Goal: Task Accomplishment & Management: Manage account settings

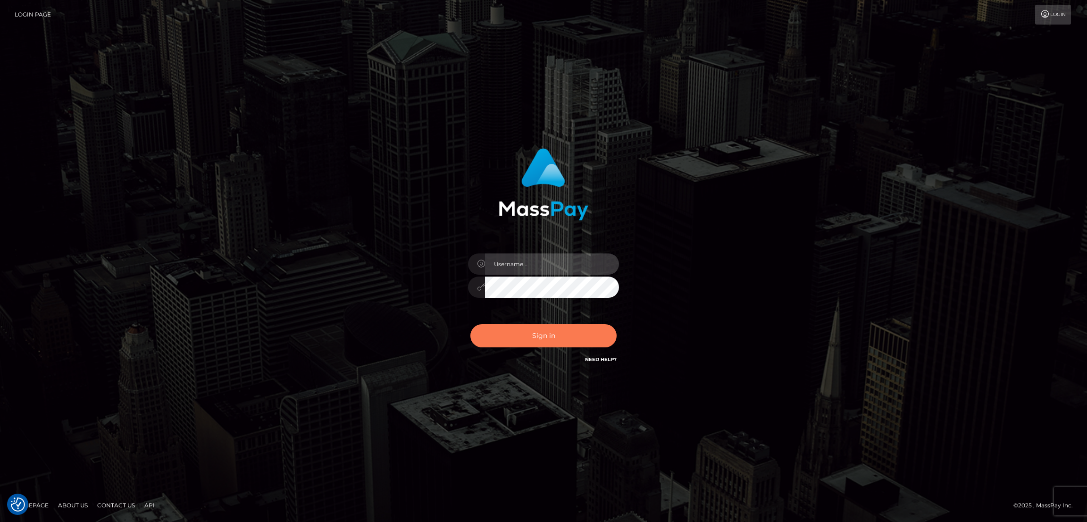
type input "by.es2"
click at [554, 335] on button "Sign in" at bounding box center [543, 335] width 146 height 23
type input "by.es2"
click at [549, 333] on button "Sign in" at bounding box center [543, 335] width 146 height 23
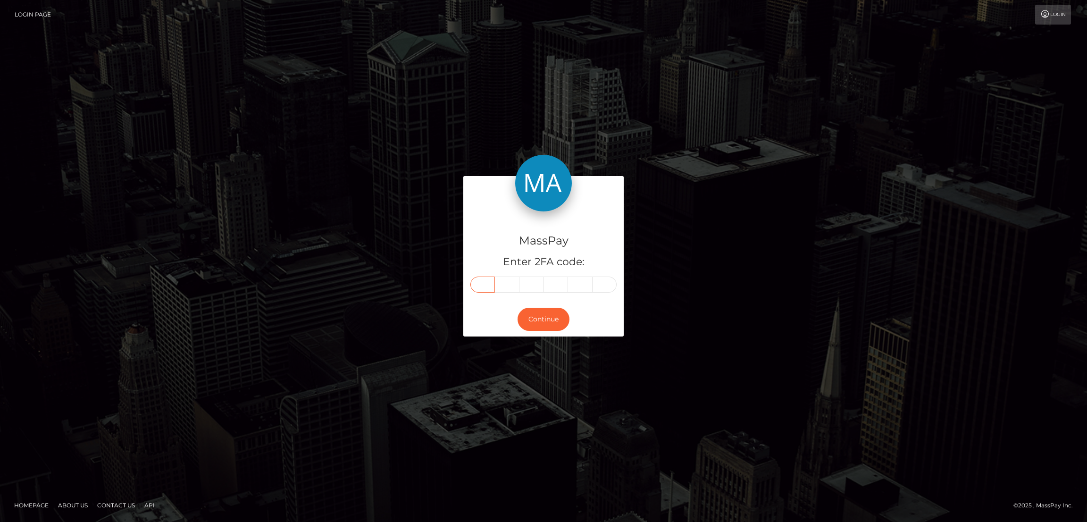
click at [482, 278] on input "text" at bounding box center [482, 284] width 25 height 16
paste input "4"
type input "4"
type input "9"
type input "6"
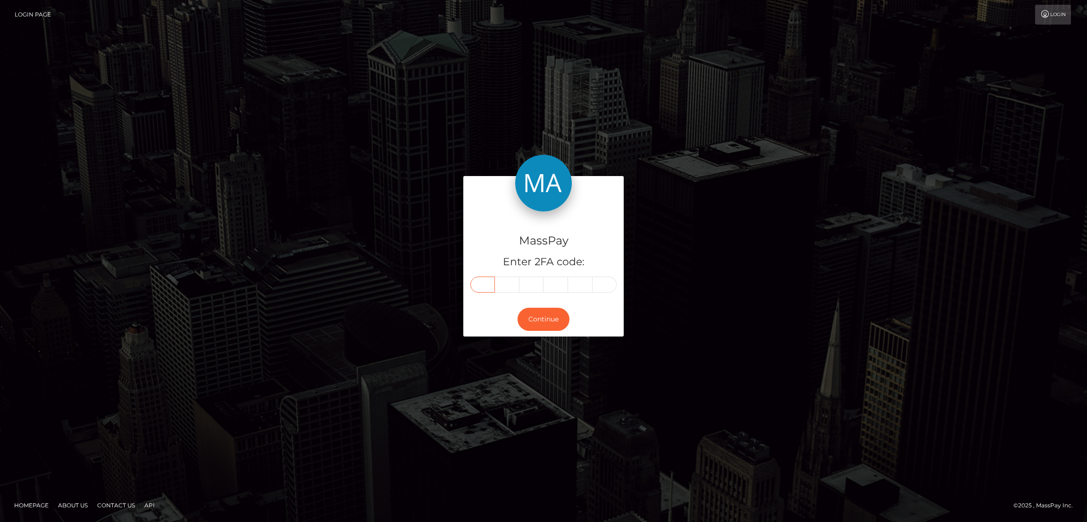
type input "9"
type input "8"
type input "0"
click at [548, 323] on button "Continue" at bounding box center [543, 319] width 52 height 23
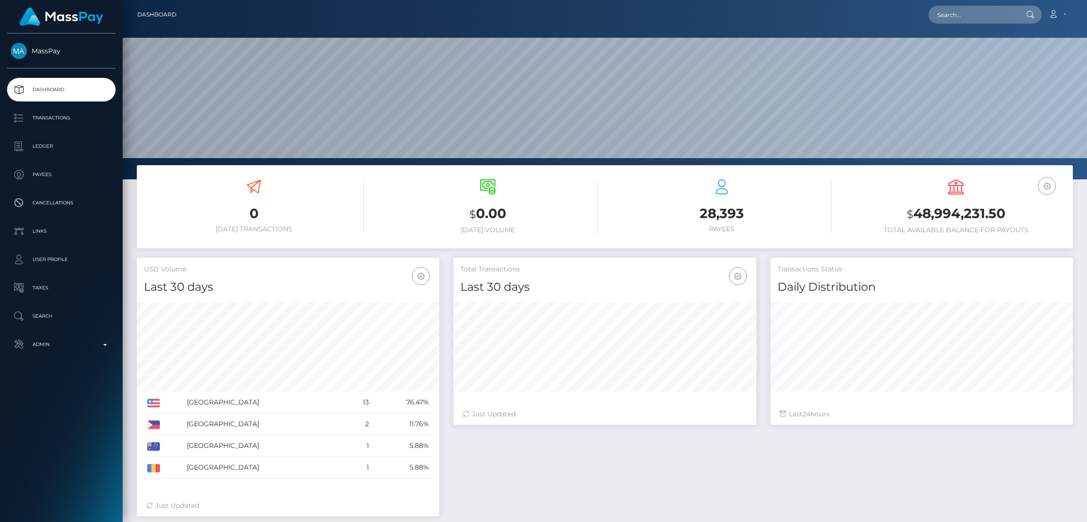
scroll to position [167, 302]
click at [947, 17] on input "text" at bounding box center [972, 15] width 89 height 18
paste input "susanaherrera2962@gmail.com"
type input "susanaherrera2962@gmail.com"
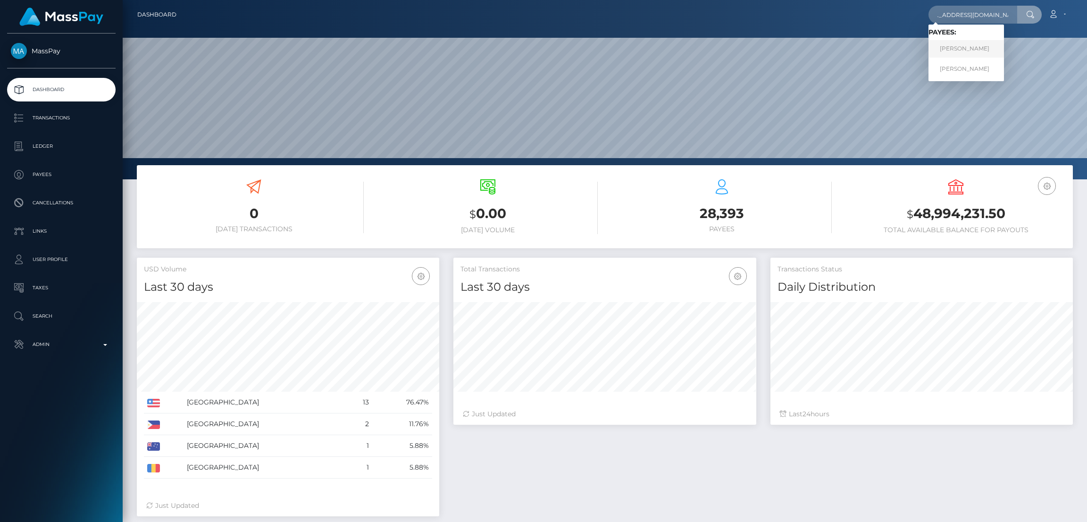
click at [956, 52] on link "SUSANA BELEN HERRERA" at bounding box center [965, 48] width 75 height 17
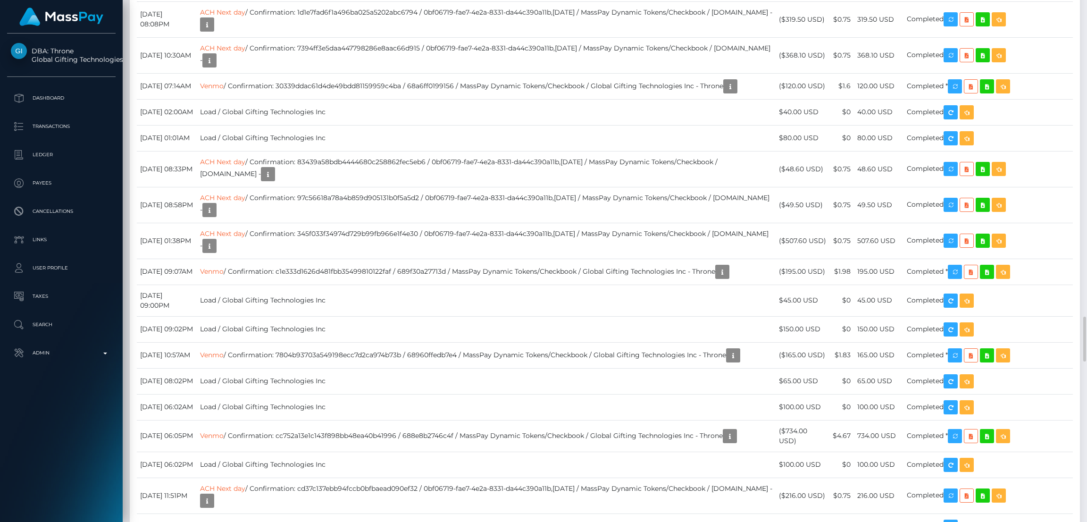
scroll to position [4032, 0]
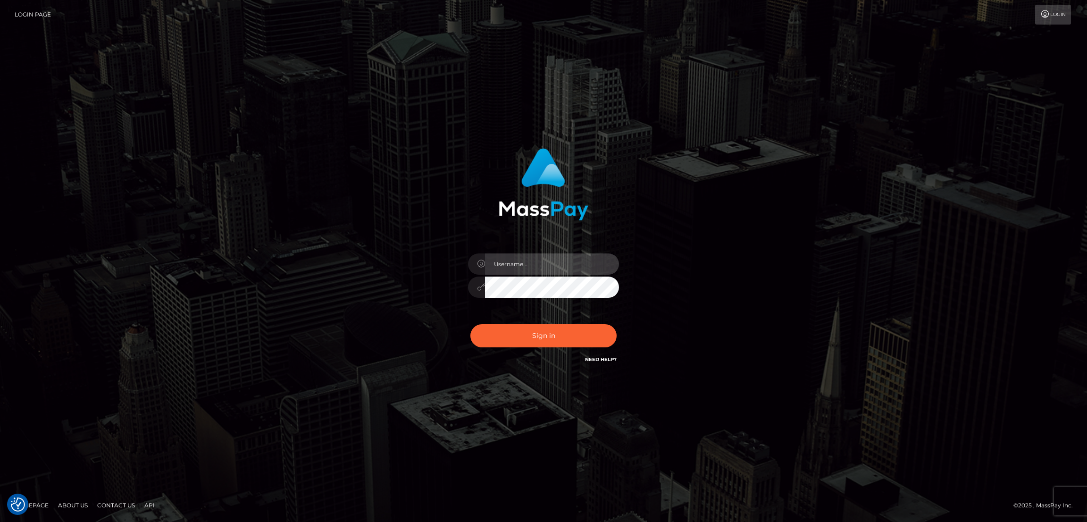
type input "by.es2"
click at [520, 334] on button "Sign in" at bounding box center [543, 335] width 146 height 23
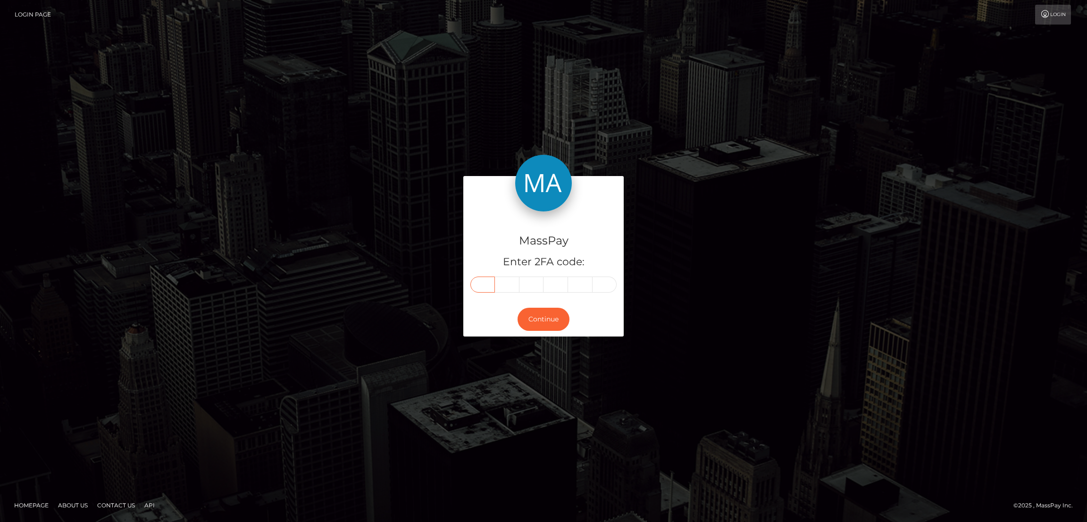
click at [482, 283] on input "text" at bounding box center [482, 284] width 25 height 16
paste input "7"
type input "7"
type input "9"
type input "2"
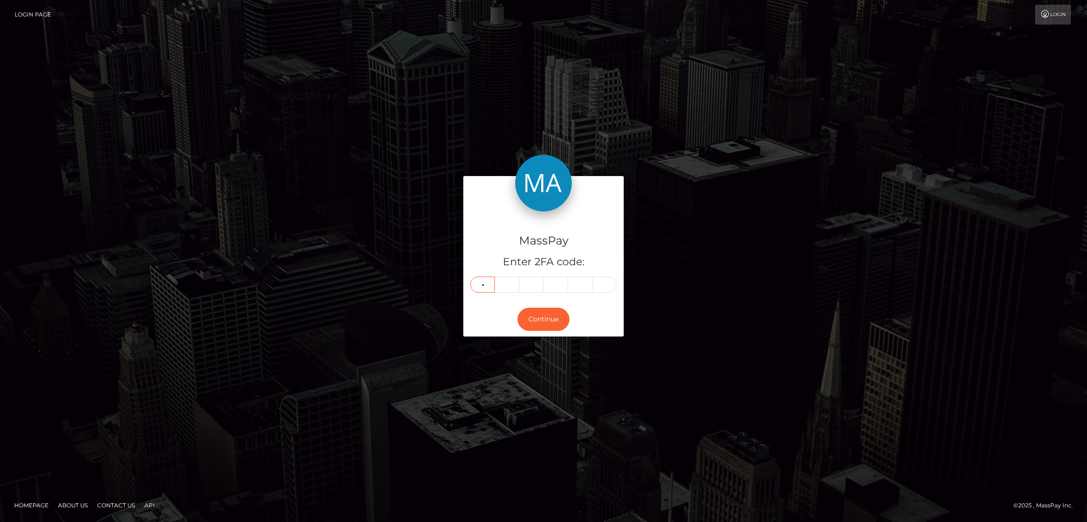
type input "9"
type input "8"
type input "2"
click at [537, 321] on button "Continue" at bounding box center [543, 319] width 52 height 23
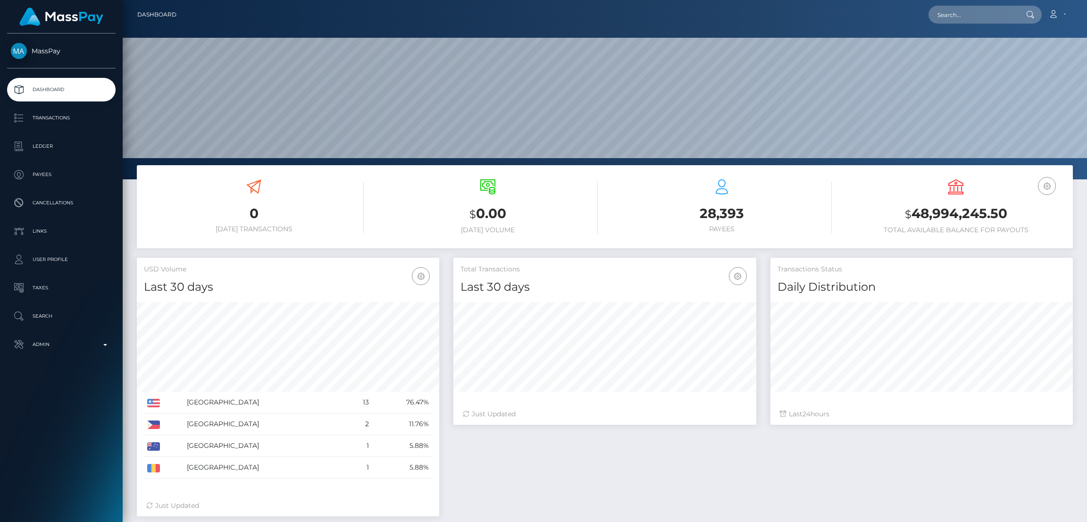
scroll to position [167, 302]
click at [956, 8] on input "text" at bounding box center [972, 15] width 89 height 18
paste input "solomia2023.2023@gmail.com"
type input "solomia2023.2023@gmail.com"
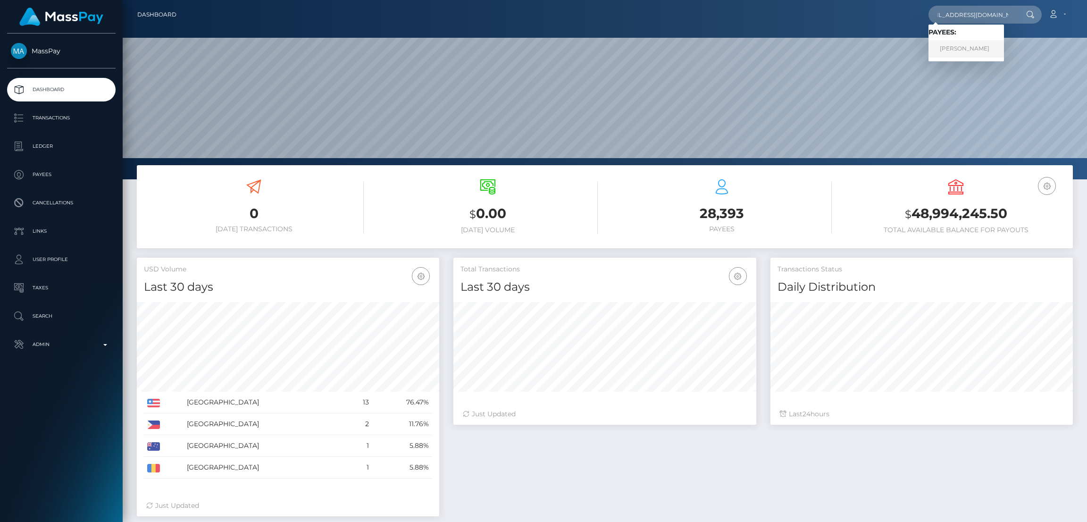
click at [964, 49] on link "KATERYNA CIHAN" at bounding box center [965, 48] width 75 height 17
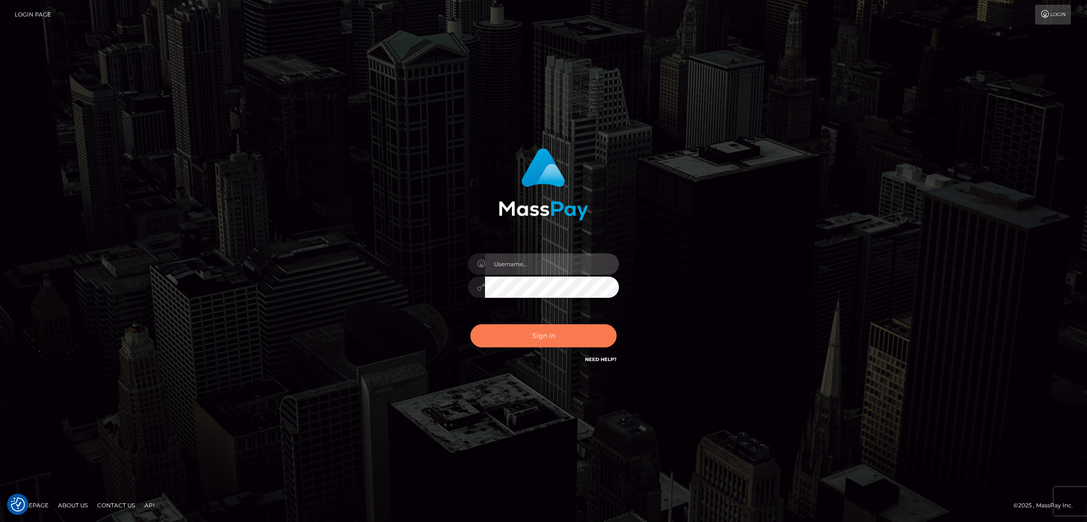
type input "by.es2"
click at [532, 338] on button "Sign in" at bounding box center [543, 335] width 146 height 23
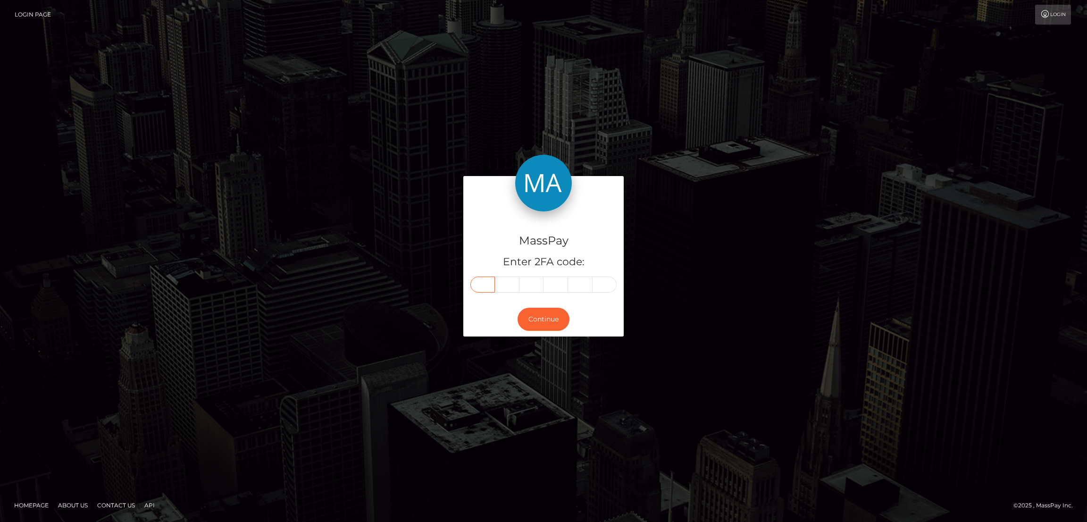
click at [479, 281] on input "text" at bounding box center [482, 284] width 25 height 16
paste input "5"
type input "5"
type input "8"
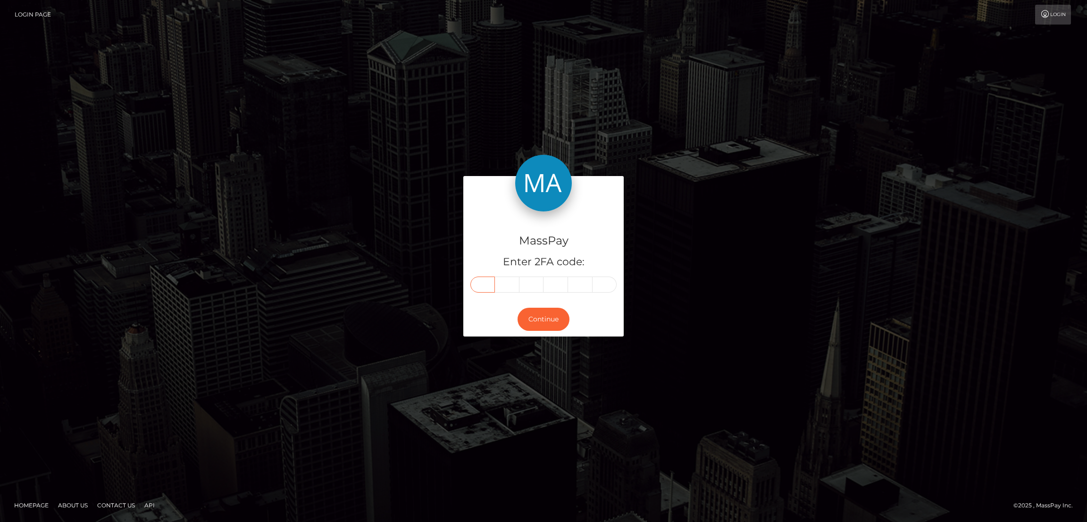
type input "1"
type input "8"
click at [542, 314] on button "Continue" at bounding box center [543, 319] width 52 height 23
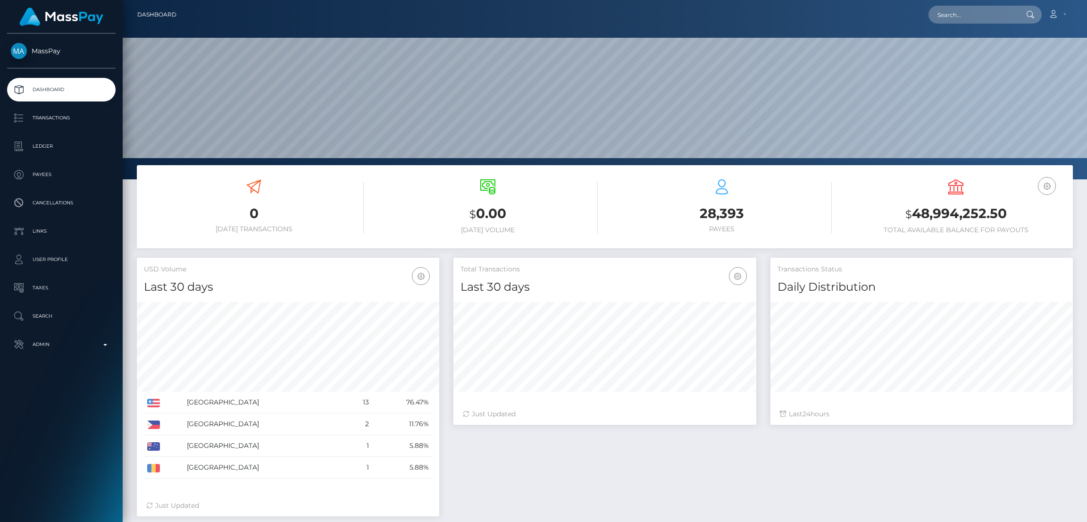
scroll to position [167, 302]
click at [933, 21] on input "text" at bounding box center [972, 15] width 89 height 18
paste input "[EMAIL_ADDRESS][DOMAIN_NAME]"
type input "[EMAIL_ADDRESS][DOMAIN_NAME]"
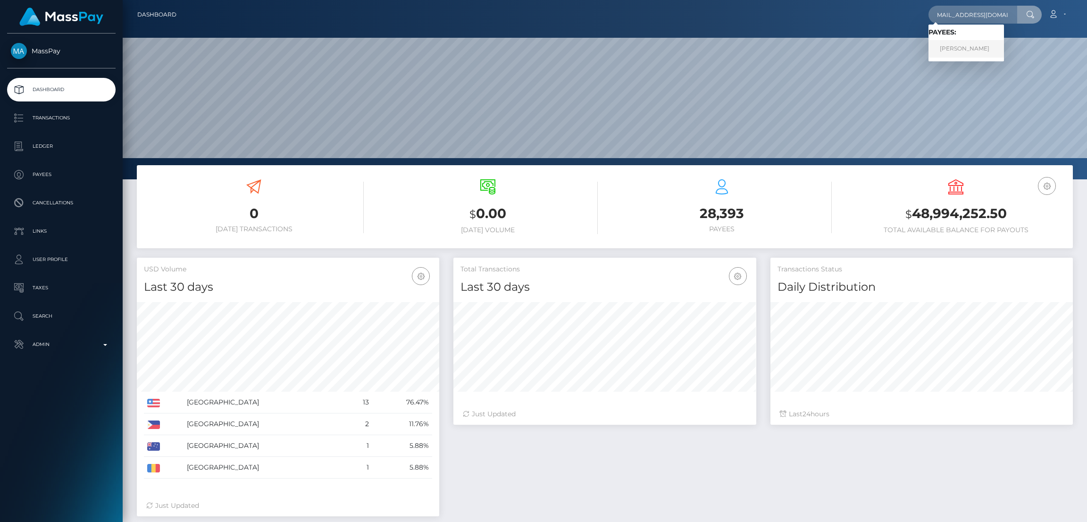
click at [960, 48] on link "[PERSON_NAME]" at bounding box center [965, 48] width 75 height 17
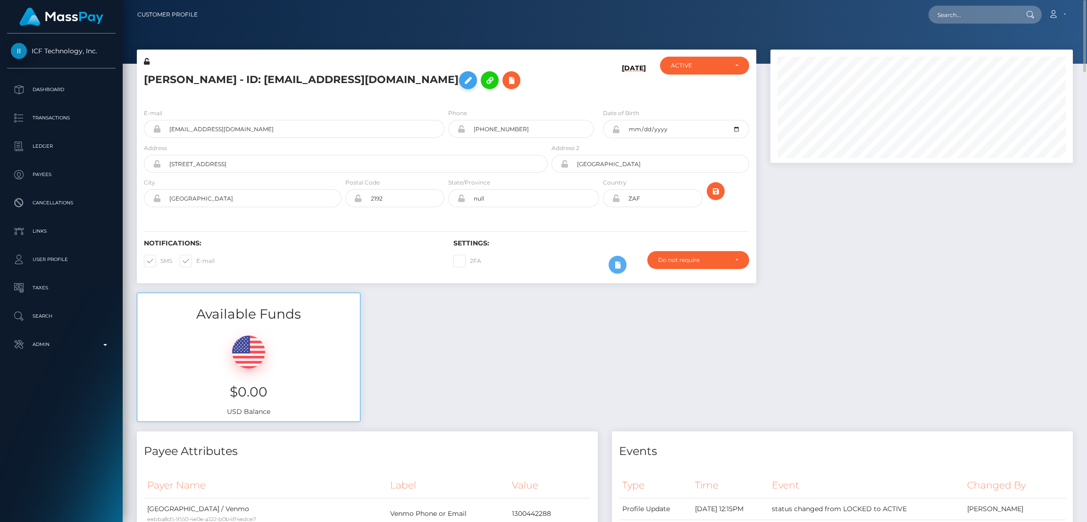
click at [468, 79] on icon at bounding box center [467, 81] width 11 height 12
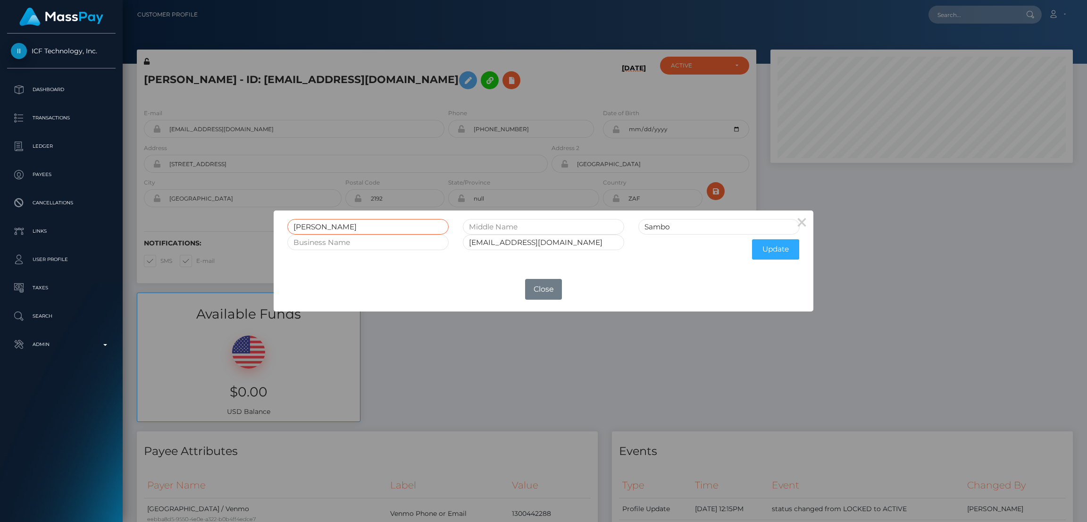
click at [306, 224] on input "[PERSON_NAME]" at bounding box center [367, 227] width 161 height 16
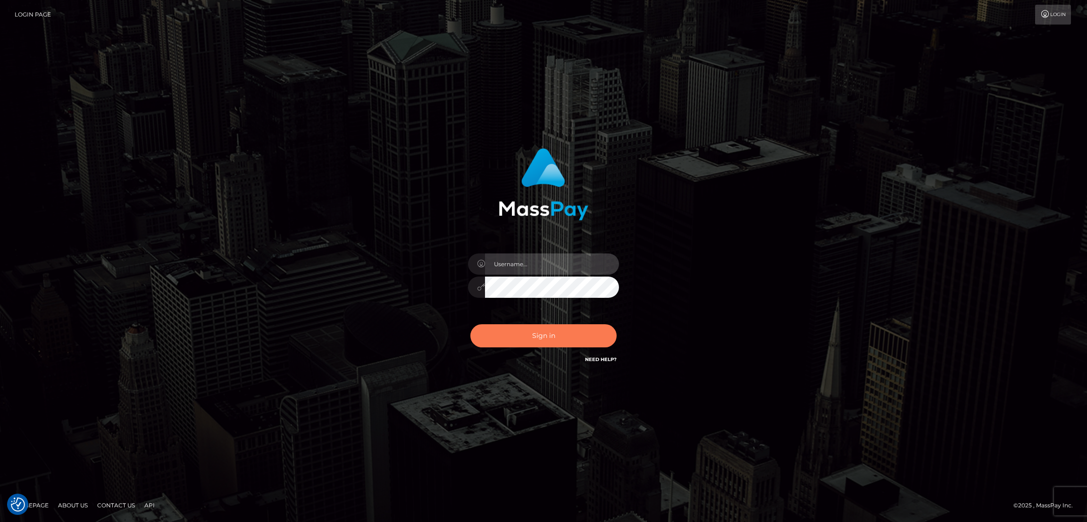
type input "by.es2"
click at [541, 336] on button "Sign in" at bounding box center [543, 335] width 146 height 23
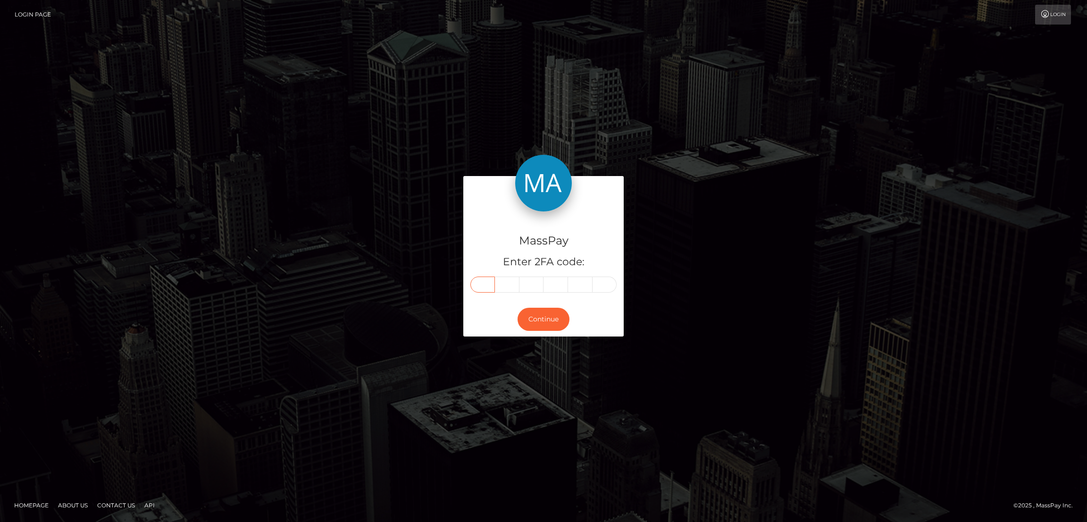
click at [489, 284] on input "text" at bounding box center [482, 284] width 25 height 16
paste input "8"
type input "8"
type input "0"
type input "7"
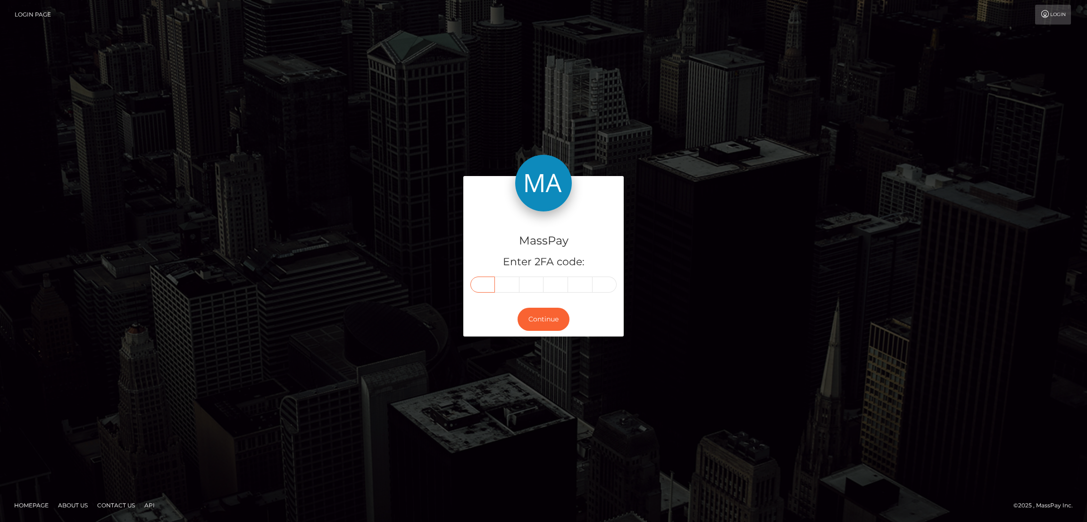
type input "6"
type input "5"
type input "3"
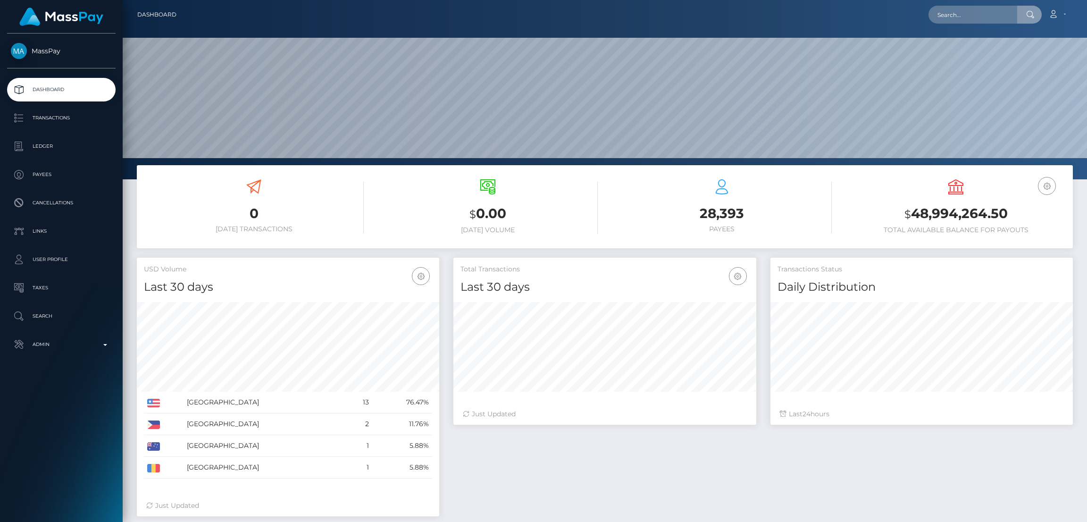
scroll to position [167, 302]
type input "[EMAIL_ADDRESS][DOMAIN_NAME]"
click at [964, 48] on link "KITIARA [PERSON_NAME]" at bounding box center [977, 48] width 98 height 17
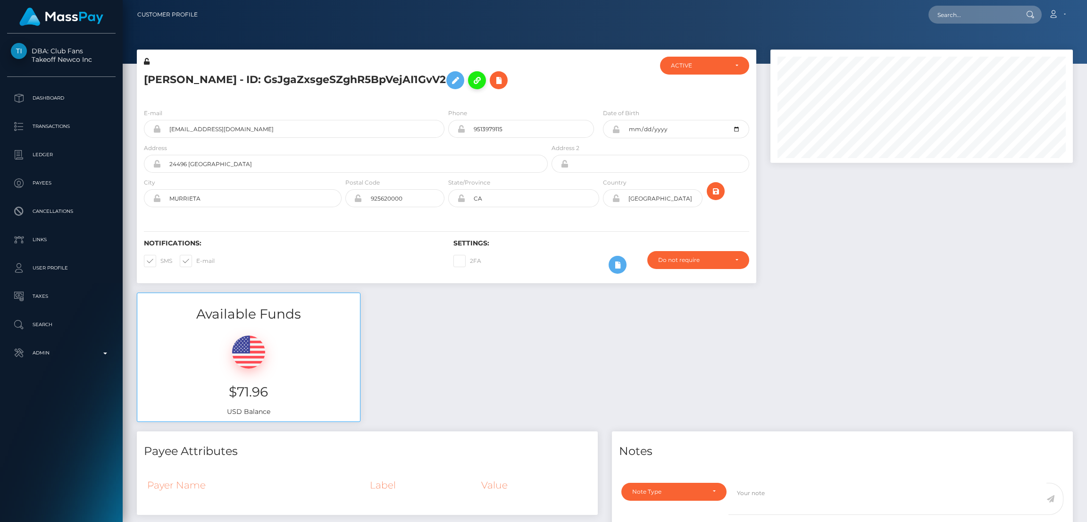
scroll to position [113, 302]
click at [449, 86] on icon at bounding box center [454, 81] width 11 height 12
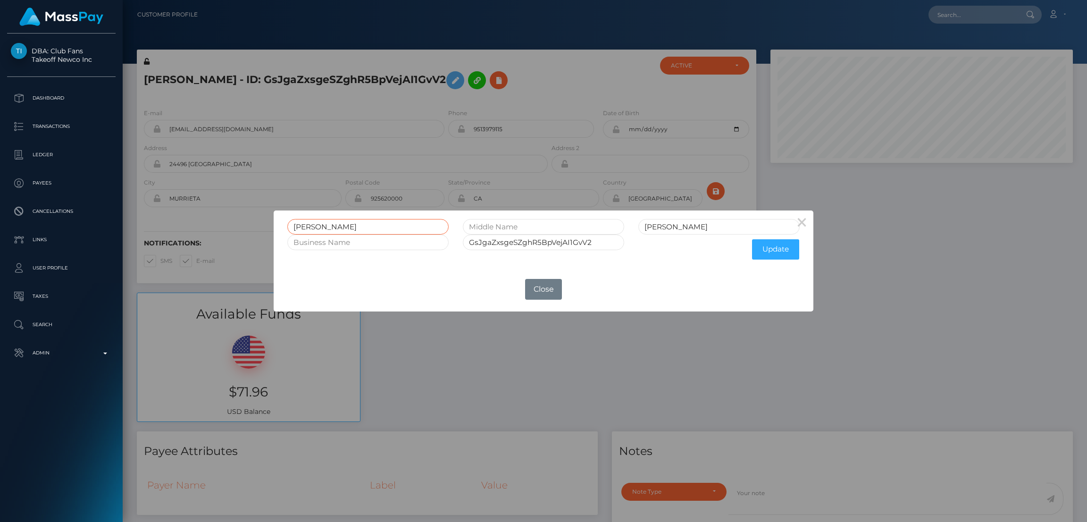
click at [304, 225] on input "[PERSON_NAME]" at bounding box center [367, 227] width 161 height 16
click at [549, 290] on button "Close" at bounding box center [543, 289] width 37 height 21
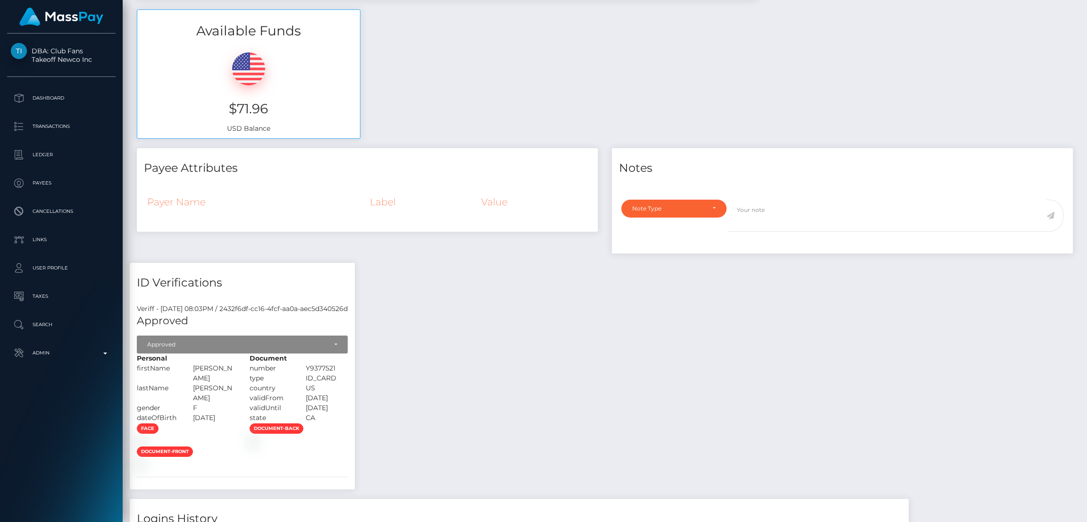
scroll to position [0, 0]
